Goal: Task Accomplishment & Management: Complete application form

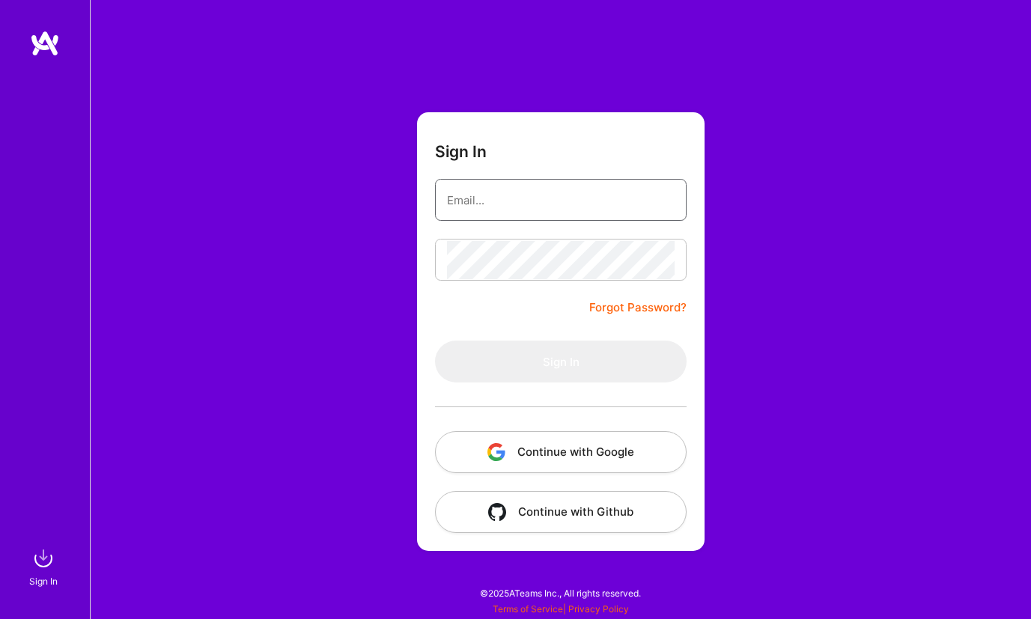
click at [544, 215] on input "email" at bounding box center [561, 200] width 228 height 38
type input "[EMAIL_ADDRESS][DOMAIN_NAME]"
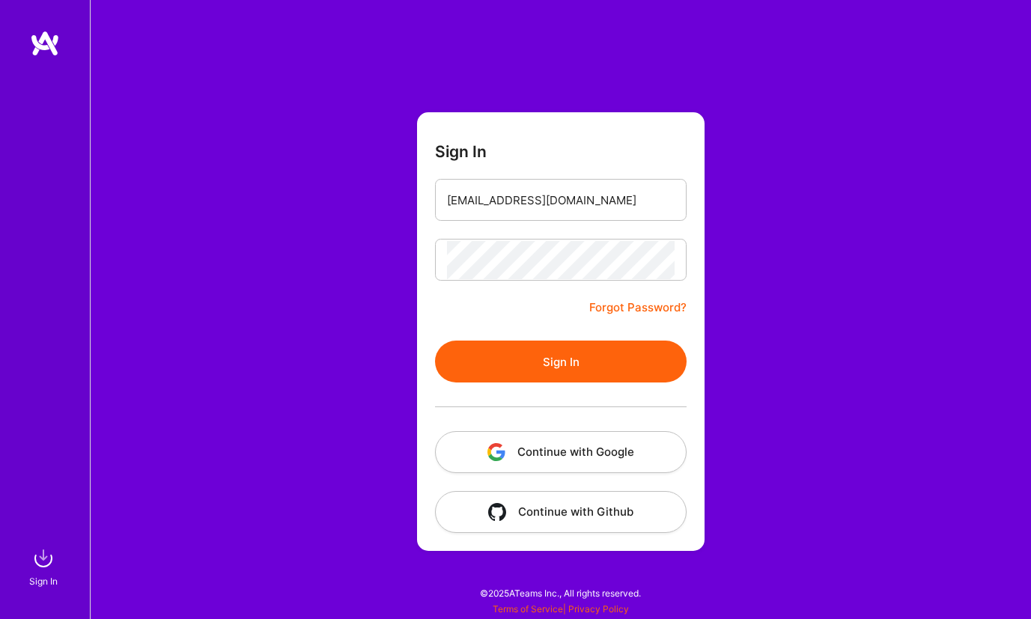
click at [543, 367] on button "Sign In" at bounding box center [560, 362] width 251 height 42
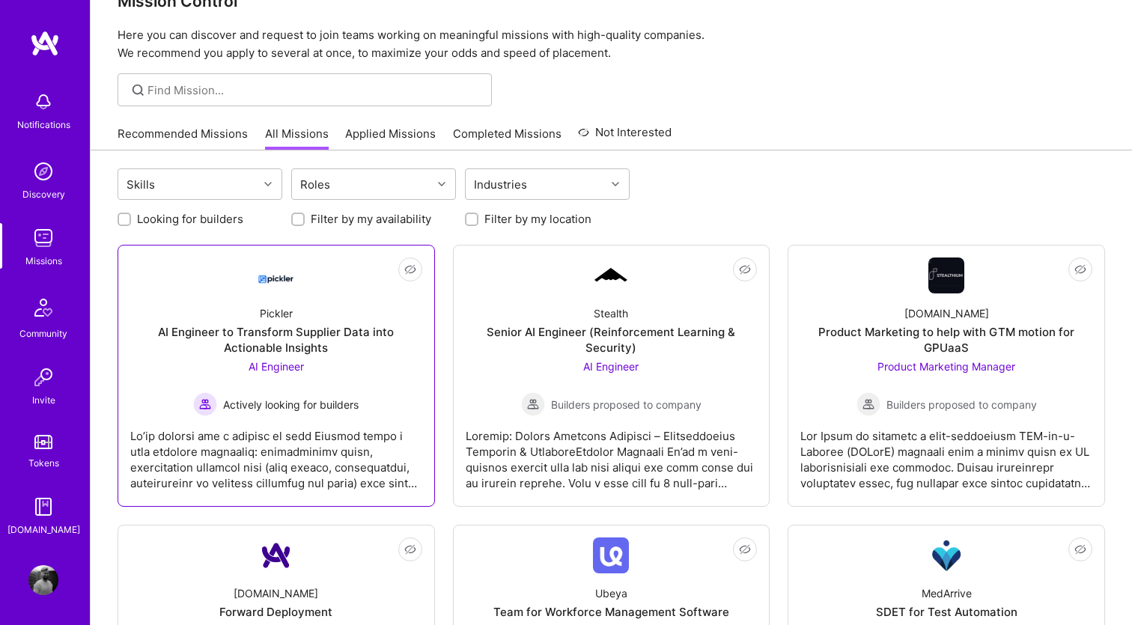
scroll to position [52, 0]
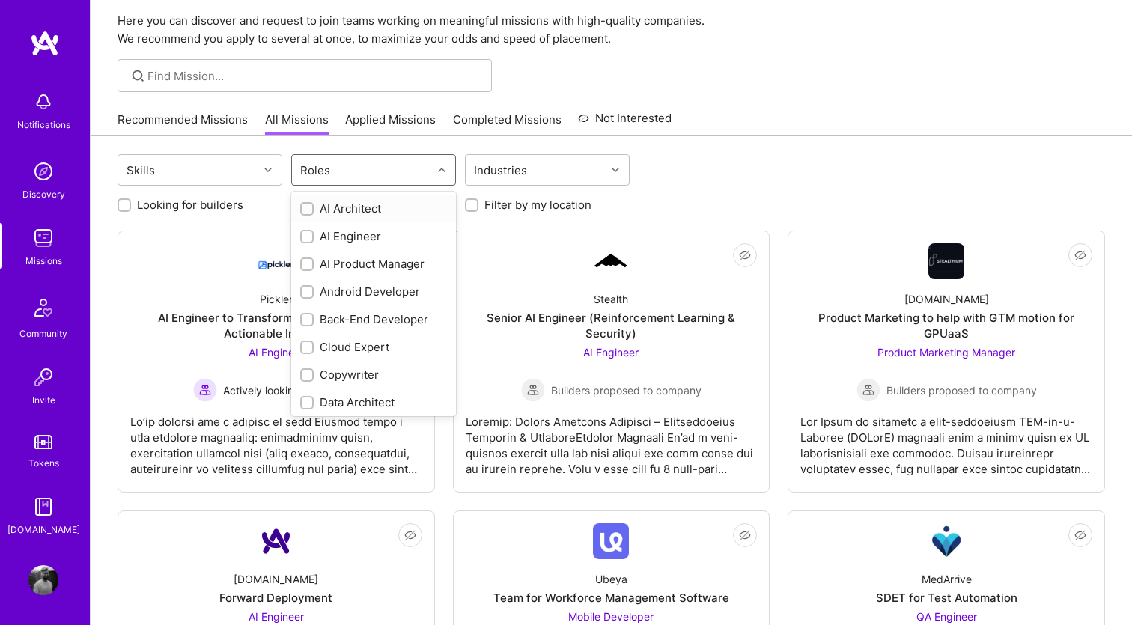
click at [369, 168] on div "Roles" at bounding box center [362, 170] width 140 height 30
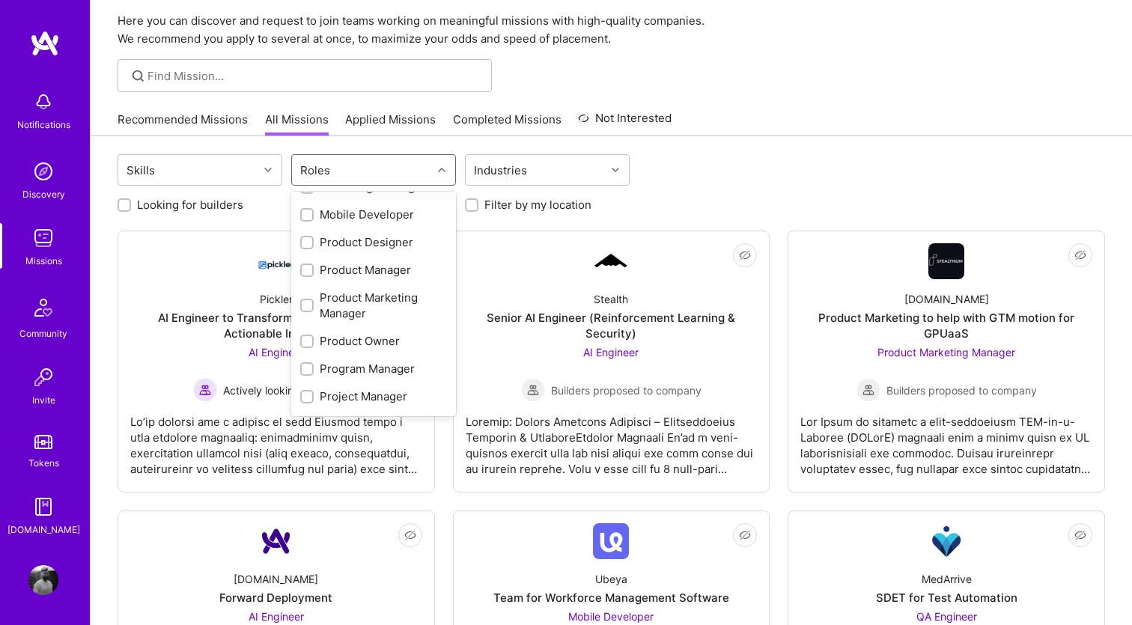
scroll to position [558, 0]
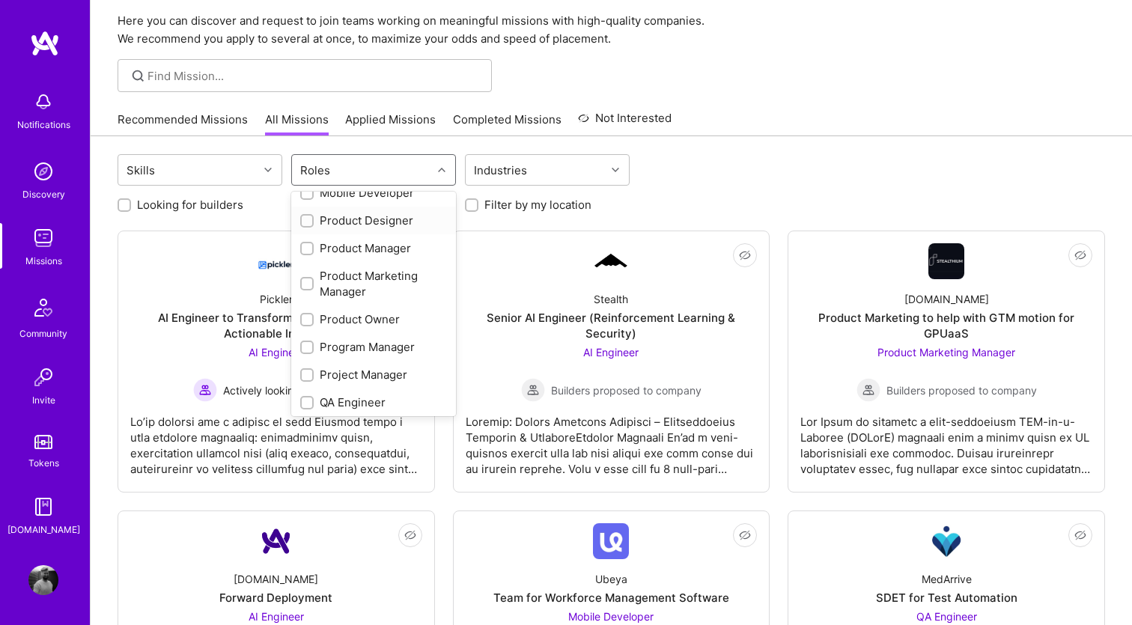
click at [334, 224] on div "Product Designer" at bounding box center [373, 221] width 147 height 16
checkbox input "true"
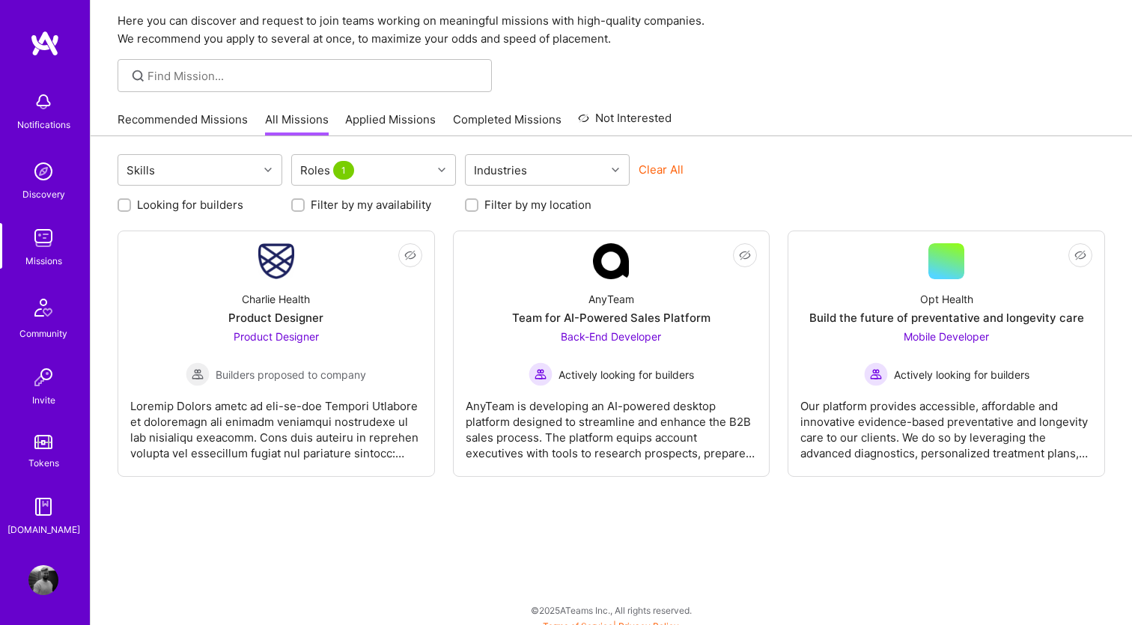
click at [864, 213] on div "Skills Roles 1 Industries Clear All Looking for builders Filter by my availabil…" at bounding box center [611, 386] width 1041 height 500
click at [273, 300] on div "Charlie Health" at bounding box center [276, 299] width 68 height 16
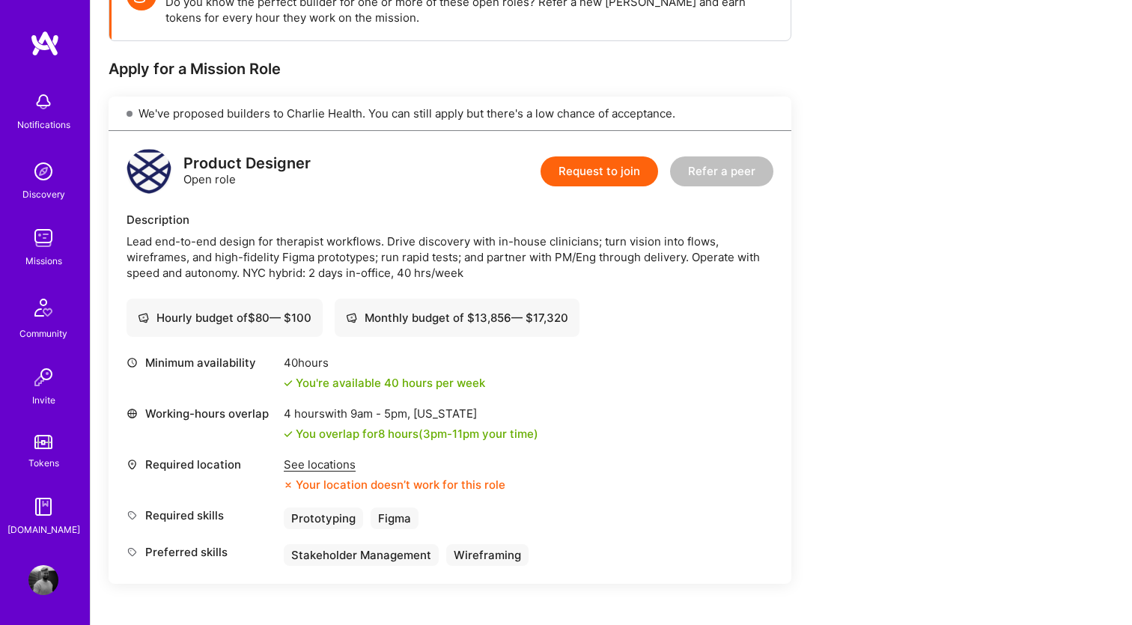
scroll to position [271, 0]
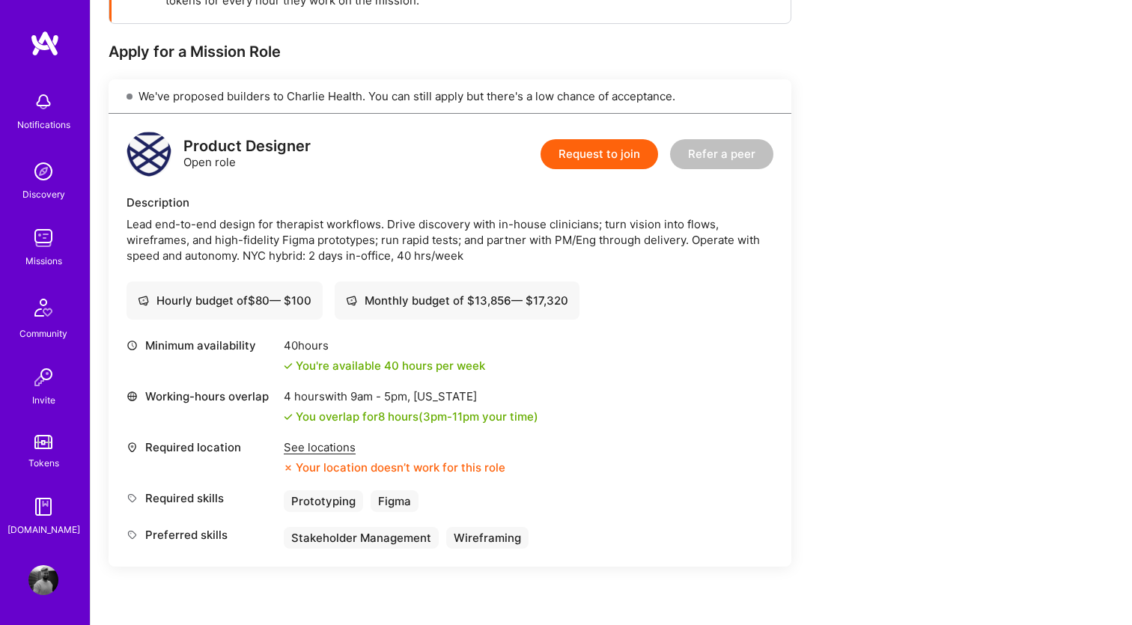
click at [580, 155] on button "Request to join" at bounding box center [598, 154] width 117 height 30
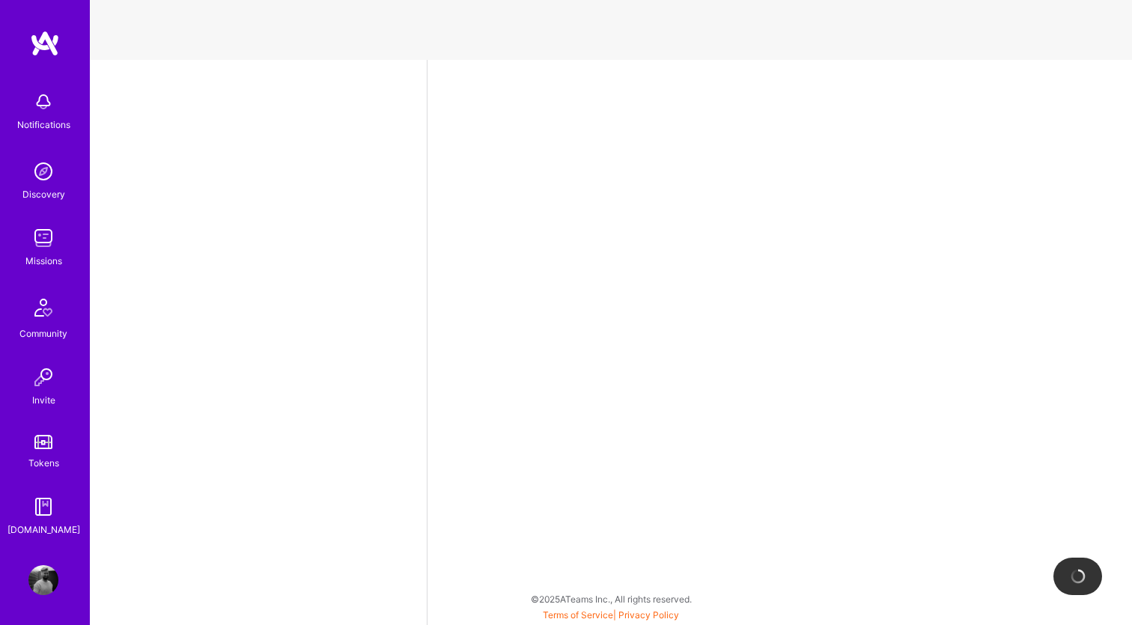
scroll to position [574, 0]
select select "SE"
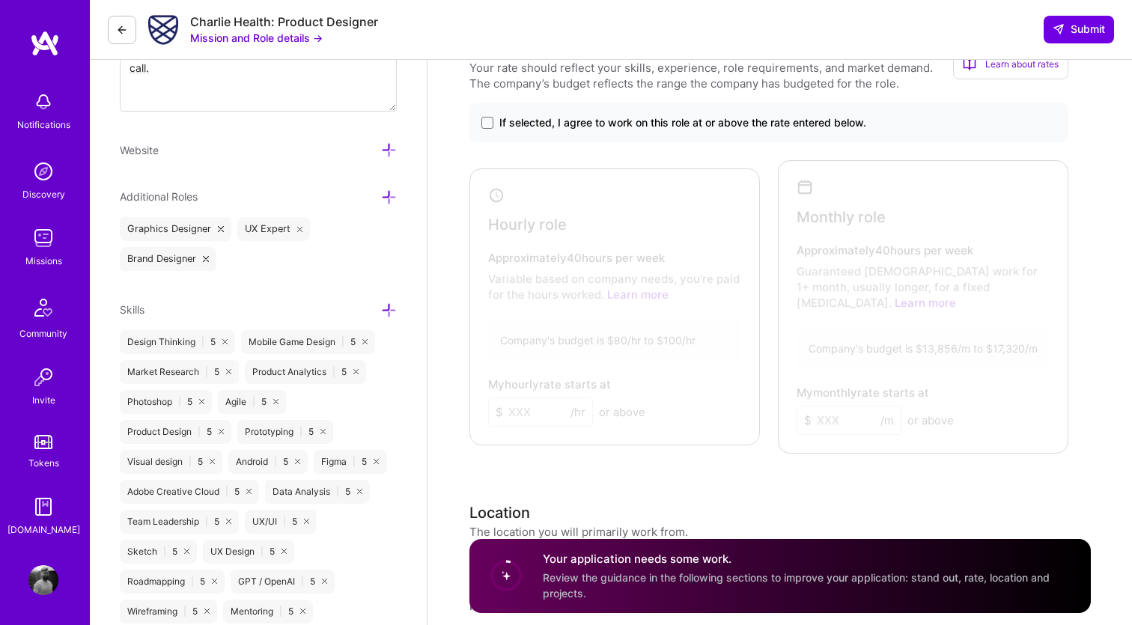
scroll to position [690, 0]
click at [631, 295] on div at bounding box center [611, 303] width 275 height 262
click at [594, 123] on span "If selected, I agree to work on this role at or above the rate entered below." at bounding box center [682, 122] width 367 height 15
click at [0, 0] on input "If selected, I agree to work on this role at or above the rate entered below." at bounding box center [0, 0] width 0 height 0
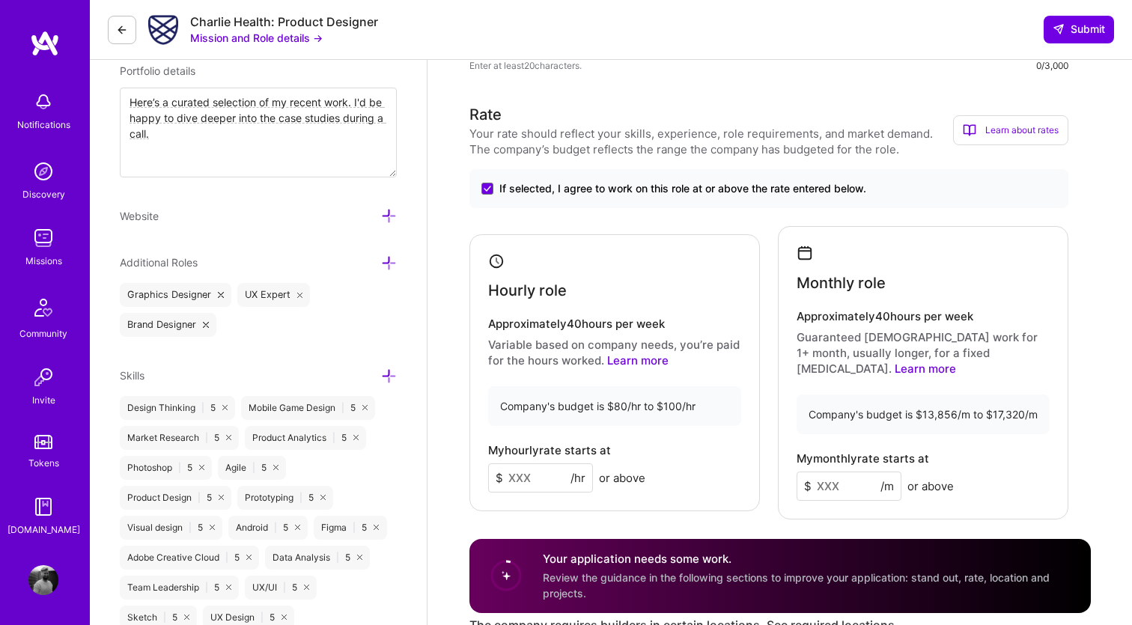
scroll to position [628, 0]
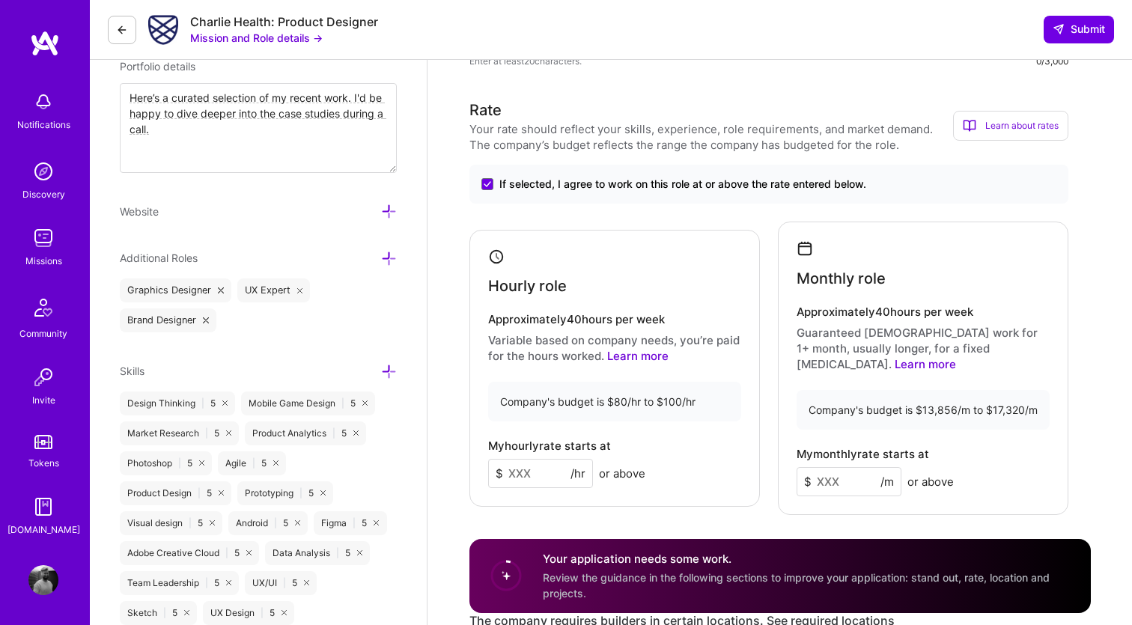
click at [864, 467] on input at bounding box center [848, 481] width 105 height 29
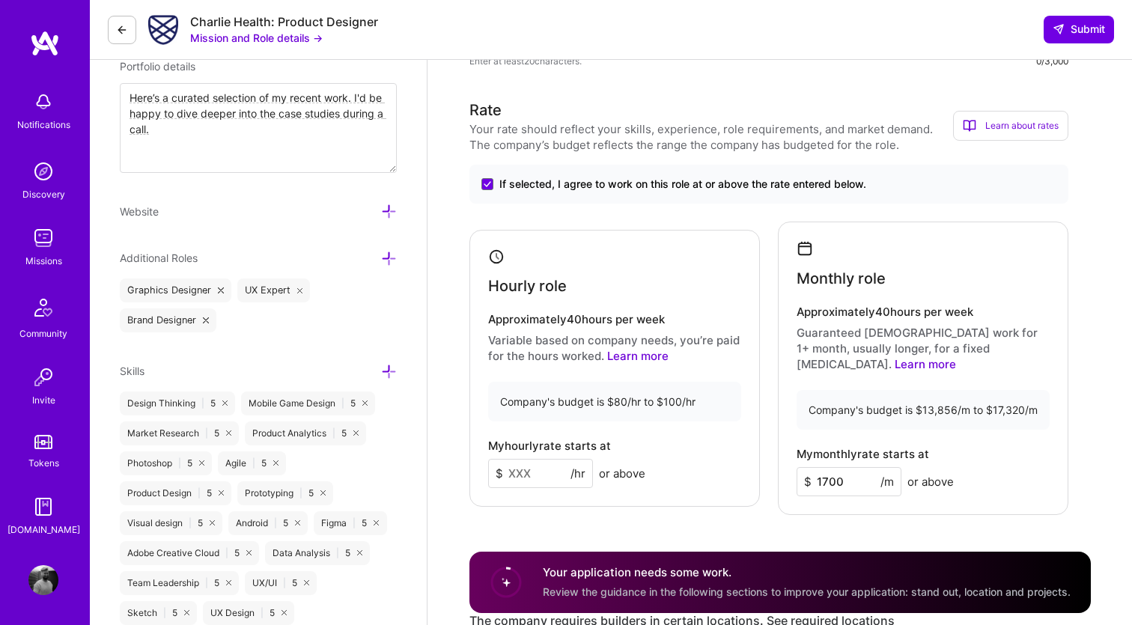
click at [873, 329] on p "Guaranteed [DEMOGRAPHIC_DATA] work for 1+ month, usually longer, for a fixed [M…" at bounding box center [922, 348] width 253 height 47
click at [845, 471] on input "1700" at bounding box center [848, 481] width 105 height 29
type input "17000"
click at [605, 314] on h4 "Approximately 40 hours per week" at bounding box center [614, 319] width 253 height 13
drag, startPoint x: 546, startPoint y: 465, endPoint x: 469, endPoint y: 462, distance: 76.4
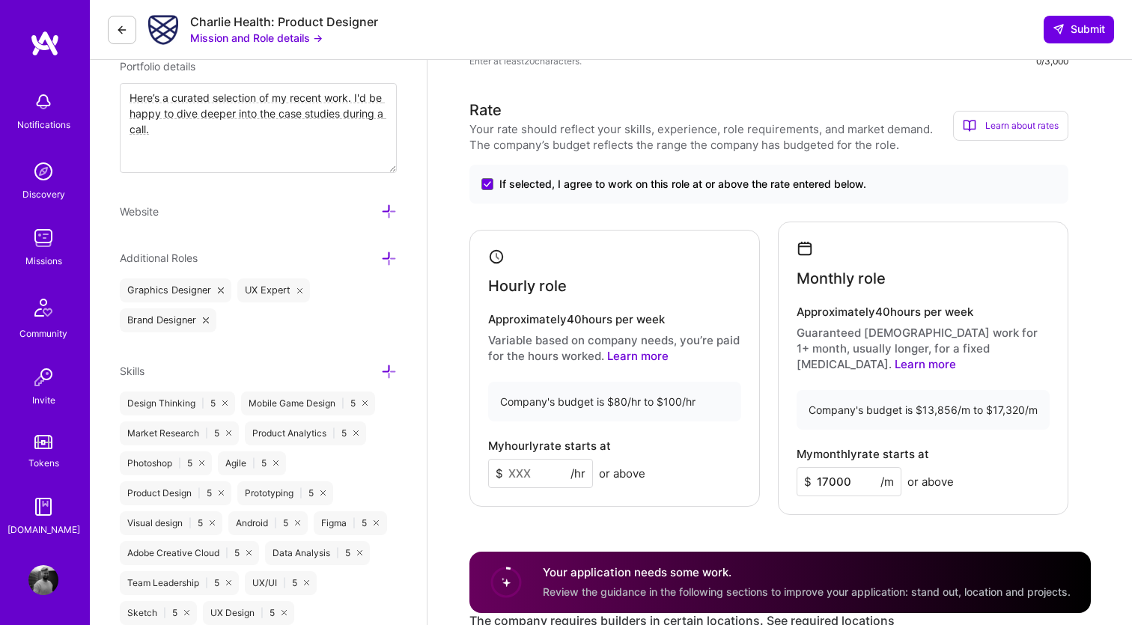
click at [469, 462] on div "Hourly role Approximately 40 hours per week Variable based on company needs, yo…" at bounding box center [614, 369] width 290 height 278
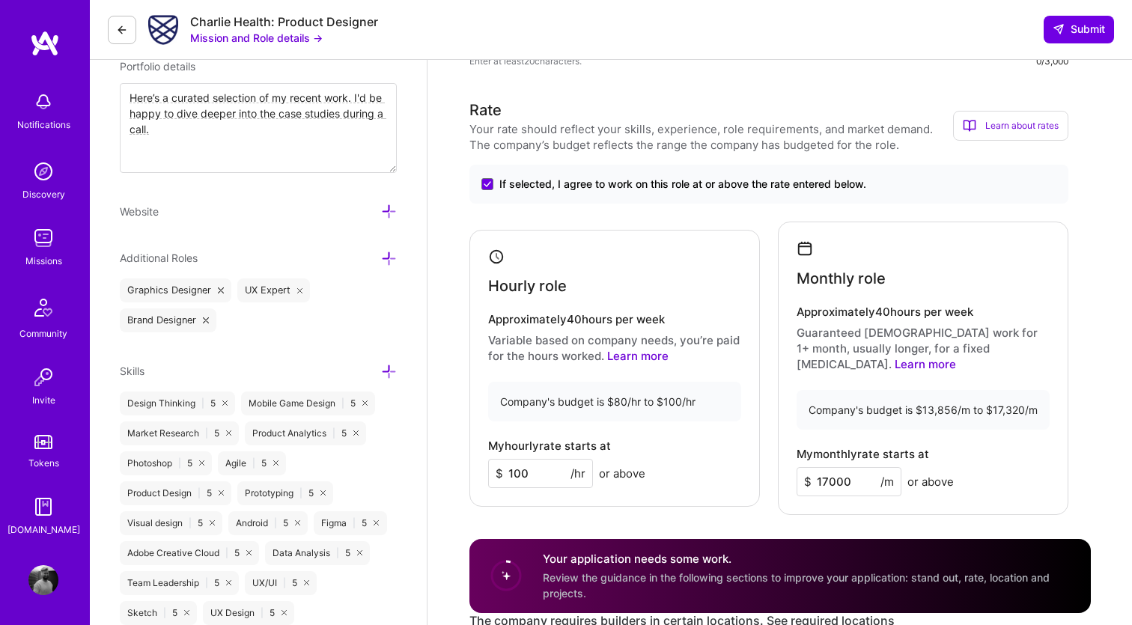
drag, startPoint x: 543, startPoint y: 469, endPoint x: 492, endPoint y: 469, distance: 50.9
click at [500, 469] on div "$ 100 /hr" at bounding box center [540, 473] width 105 height 29
type input "100"
drag, startPoint x: 883, startPoint y: 323, endPoint x: 894, endPoint y: 339, distance: 19.3
click at [894, 339] on div "Approximately 40 hours per week Guaranteed [DEMOGRAPHIC_DATA] work for 1+ month…" at bounding box center [922, 338] width 253 height 67
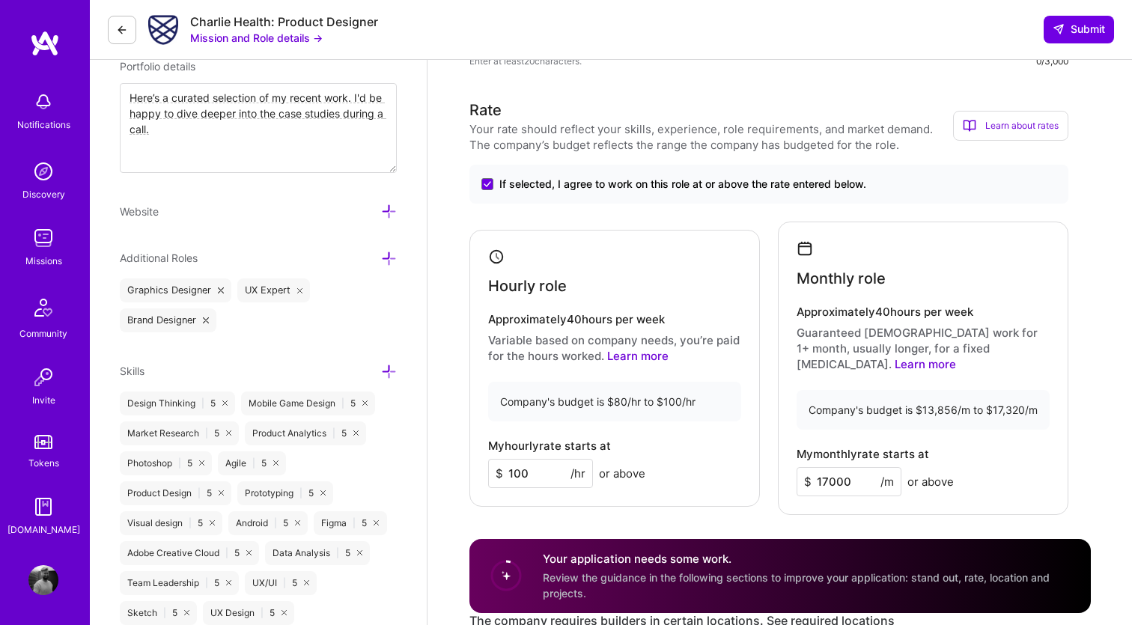
click at [894, 341] on p "Guaranteed [DEMOGRAPHIC_DATA] work for 1+ month, usually longer, for a fixed [M…" at bounding box center [922, 348] width 253 height 47
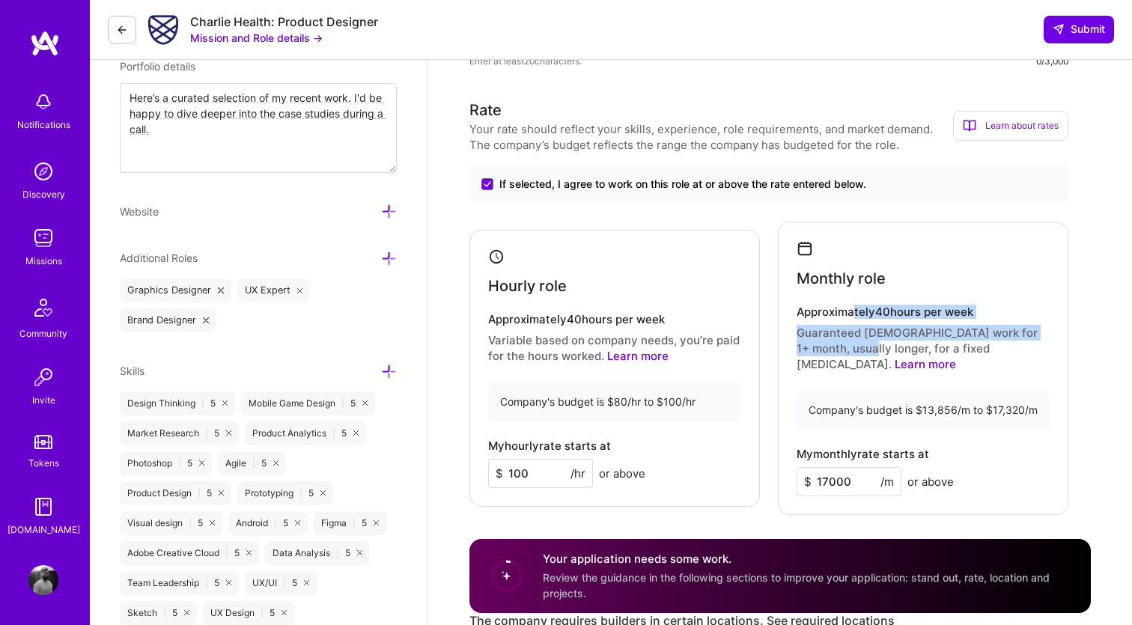
drag, startPoint x: 852, startPoint y: 317, endPoint x: 865, endPoint y: 345, distance: 30.8
click at [864, 343] on div "Approximately 40 hours per week Guaranteed [DEMOGRAPHIC_DATA] work for 1+ month…" at bounding box center [922, 338] width 253 height 67
click at [867, 347] on p "Guaranteed [DEMOGRAPHIC_DATA] work for 1+ month, usually longer, for a fixed [M…" at bounding box center [922, 348] width 253 height 47
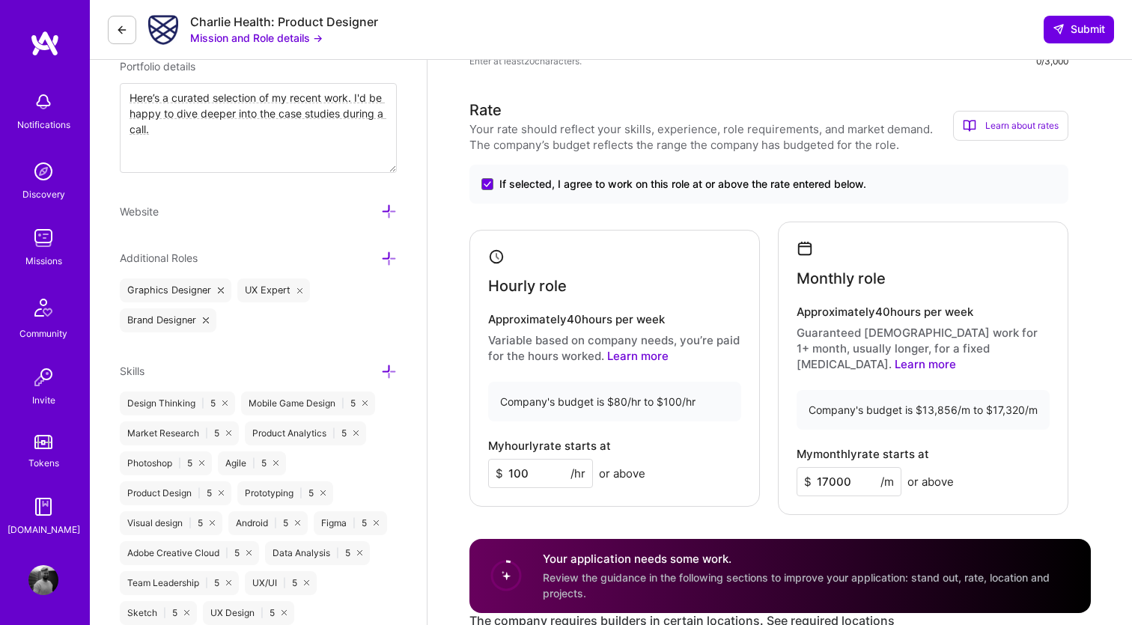
click at [821, 467] on input "17000" at bounding box center [848, 481] width 105 height 29
type input "16000"
click at [879, 405] on div "Company's budget is $13,856/m to $17,320/m" at bounding box center [922, 410] width 253 height 40
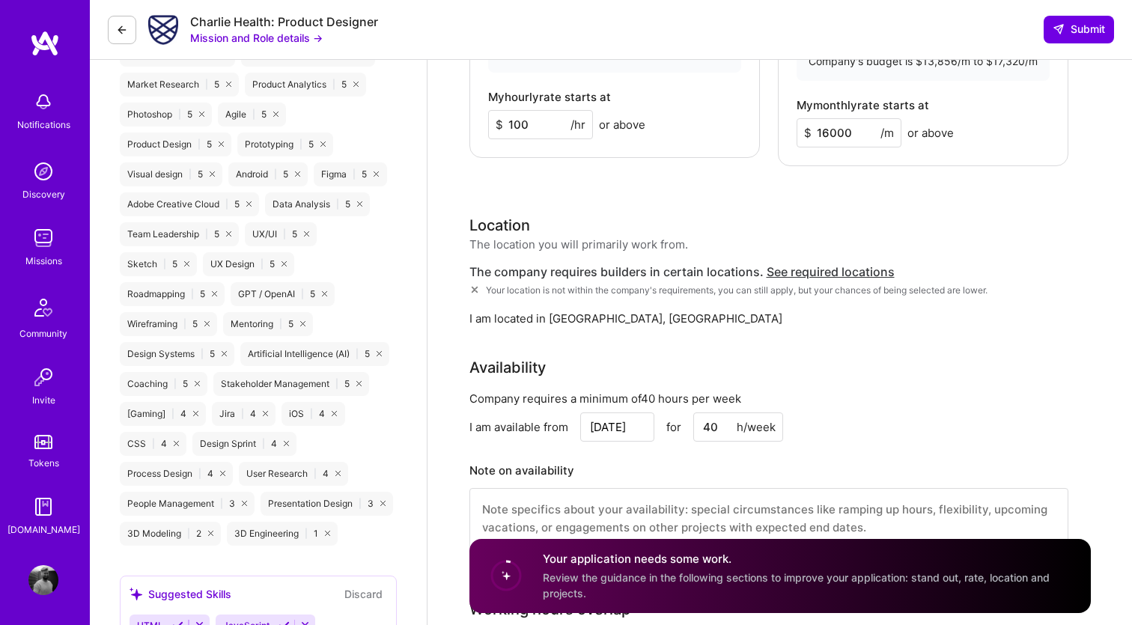
scroll to position [1056, 0]
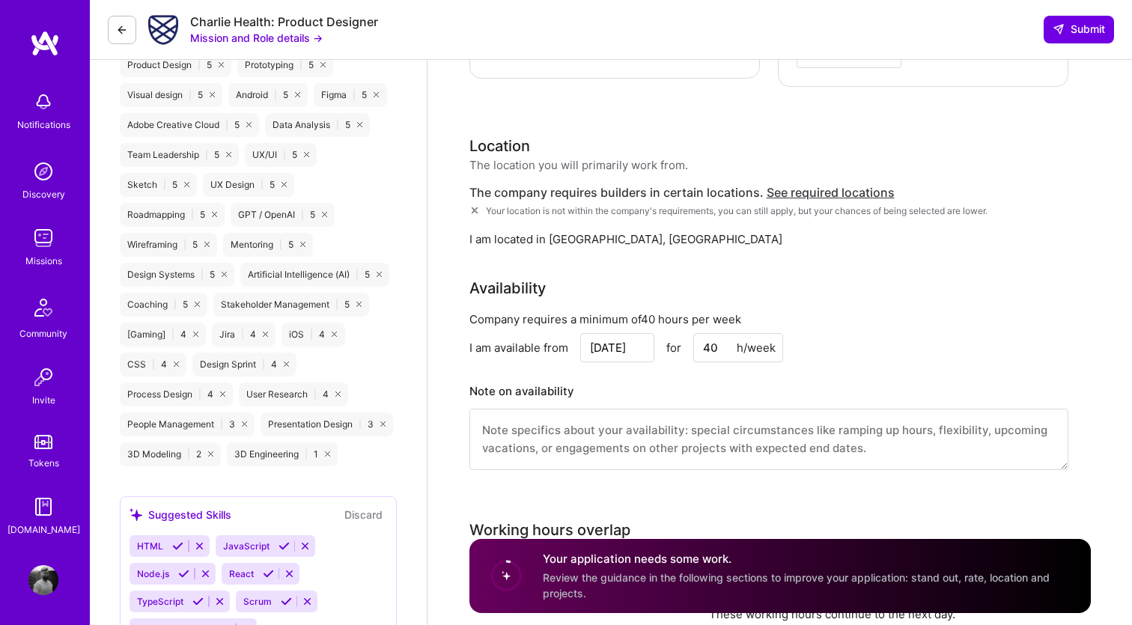
click at [786, 185] on span "See required locations" at bounding box center [830, 192] width 128 height 15
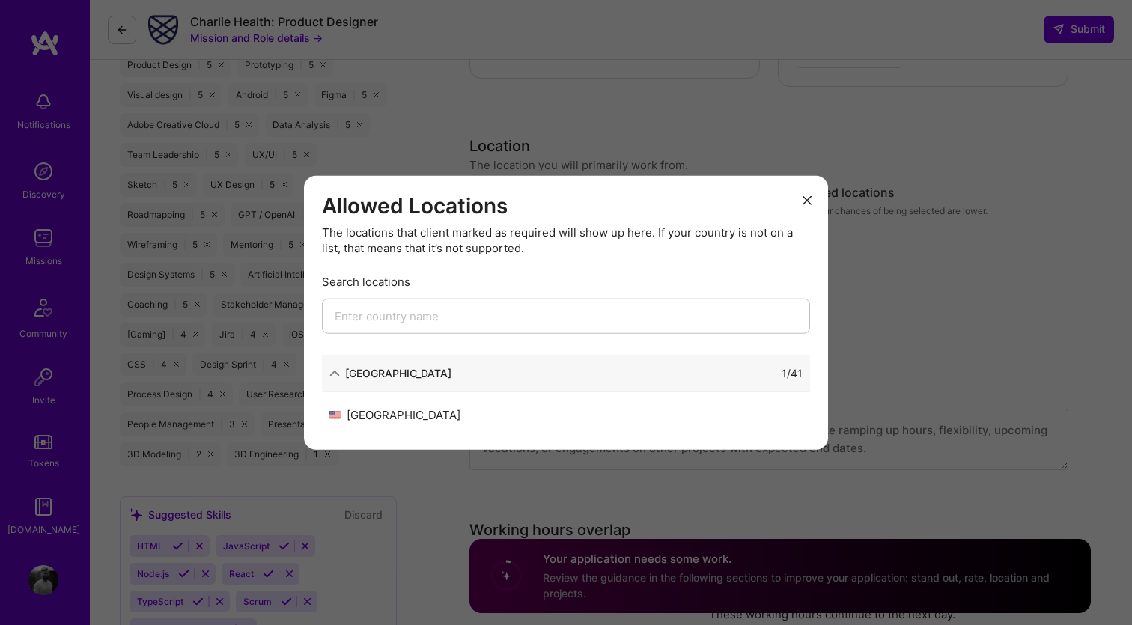
click at [543, 310] on input "modal" at bounding box center [566, 316] width 488 height 35
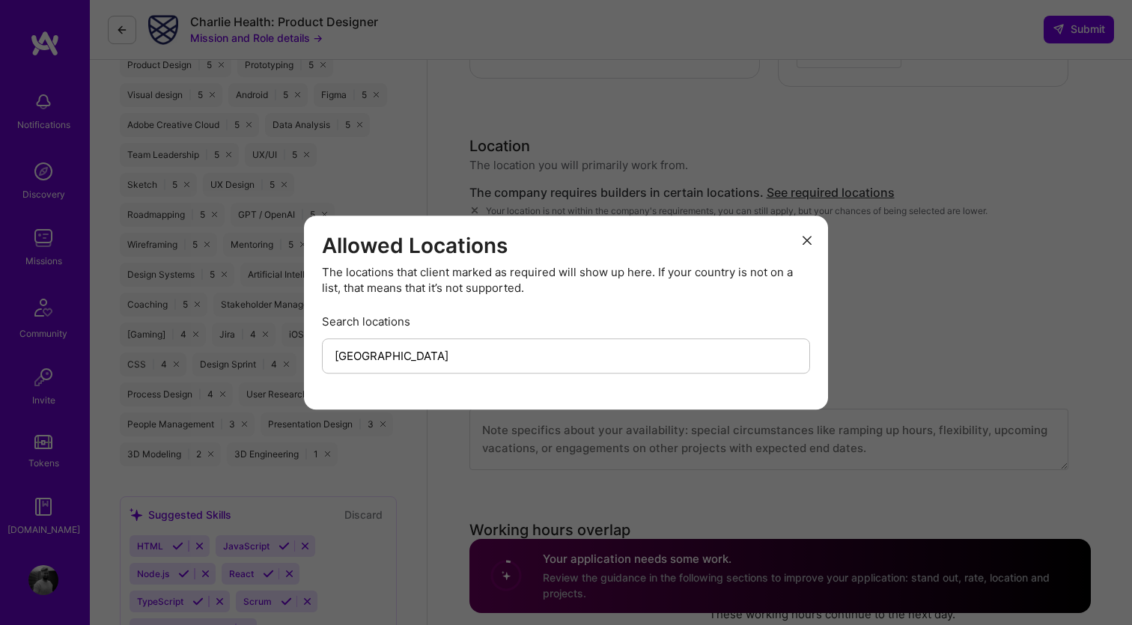
type input "[GEOGRAPHIC_DATA]"
click at [811, 240] on button "modal" at bounding box center [807, 240] width 18 height 25
